Goal: Information Seeking & Learning: Learn about a topic

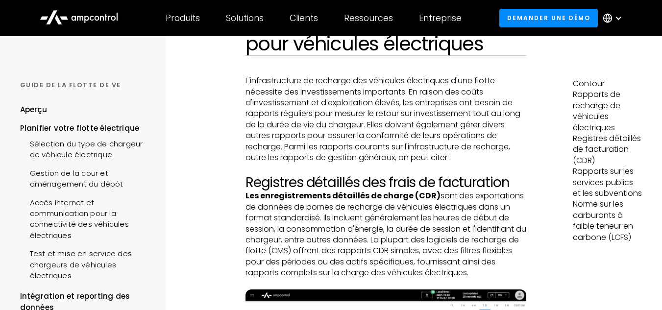
scroll to position [120, 0]
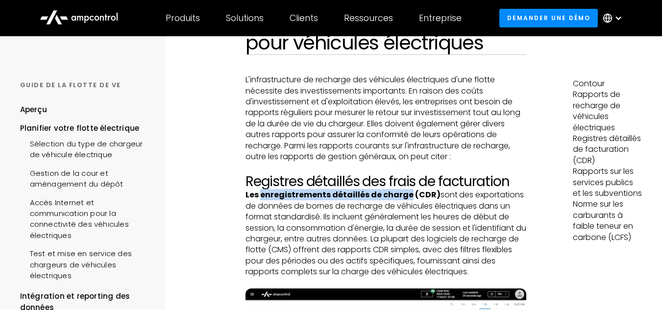
drag, startPoint x: 259, startPoint y: 194, endPoint x: 407, endPoint y: 195, distance: 147.4
click at [407, 195] on font "Les enregistrements détaillés de charge (CDR)" at bounding box center [342, 194] width 195 height 11
copy font "enregistrements détaillés de charge"
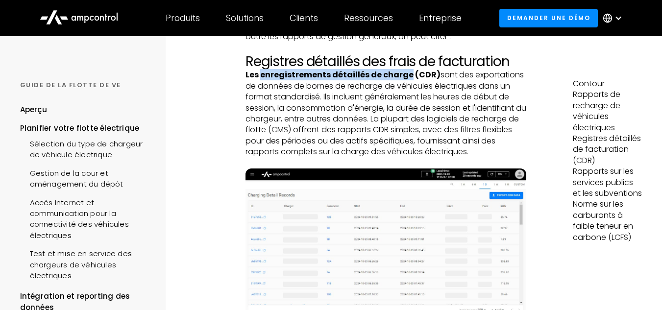
scroll to position [238, 0]
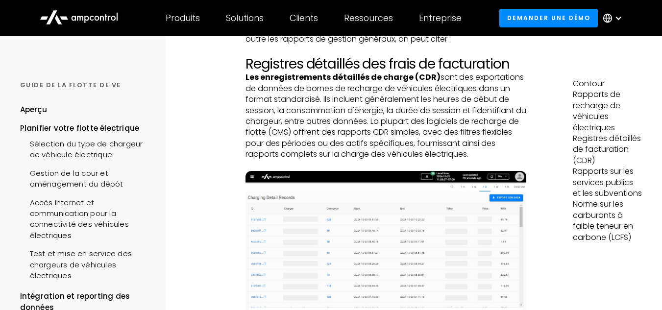
click at [220, 165] on div "Intégration et reporting des données Rapports sur les infrastructures de rechar…" at bounding box center [385, 260] width 374 height 922
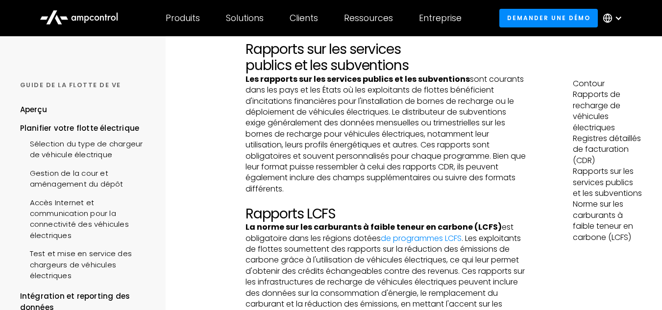
scroll to position [534, 0]
